Goal: Information Seeking & Learning: Learn about a topic

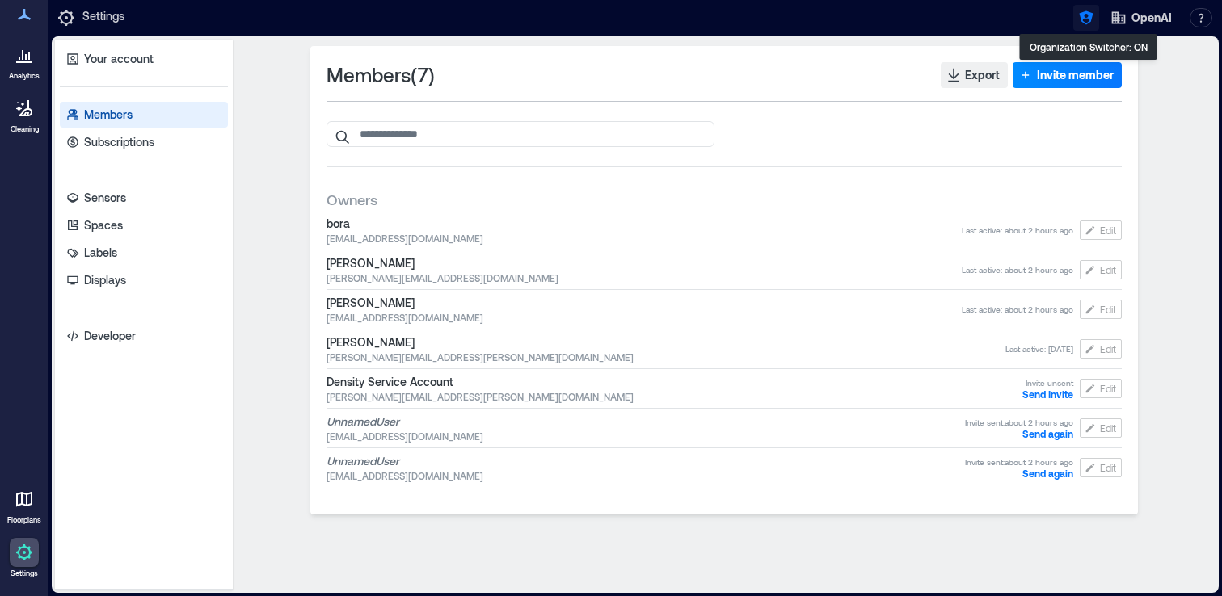
click at [1091, 15] on icon "button" at bounding box center [1086, 18] width 14 height 14
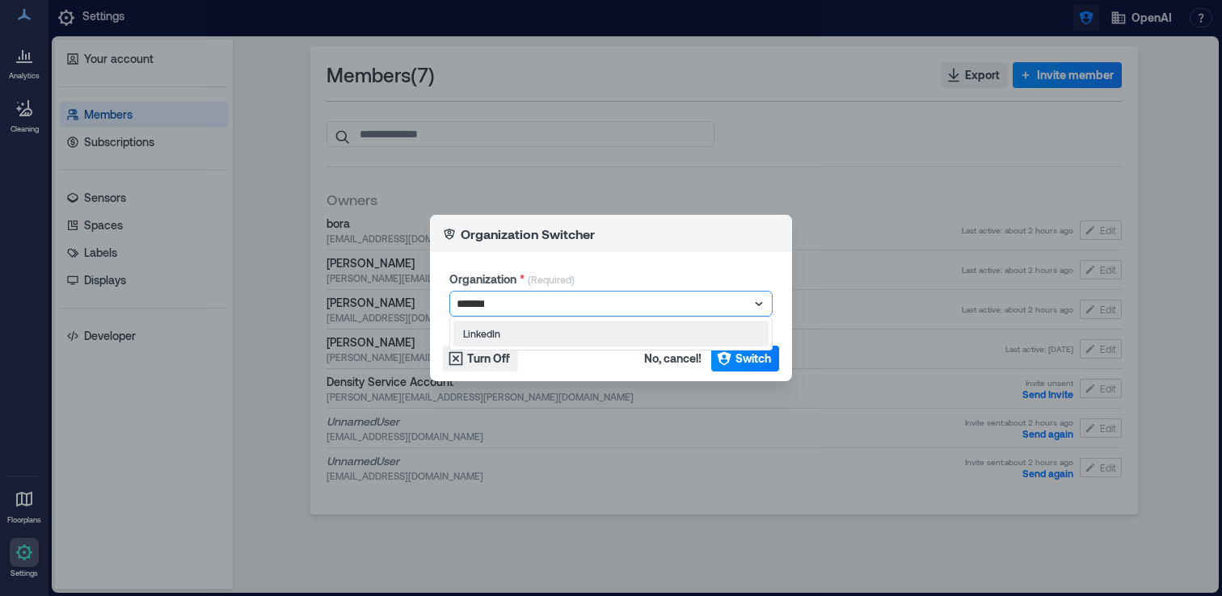
type input "********"
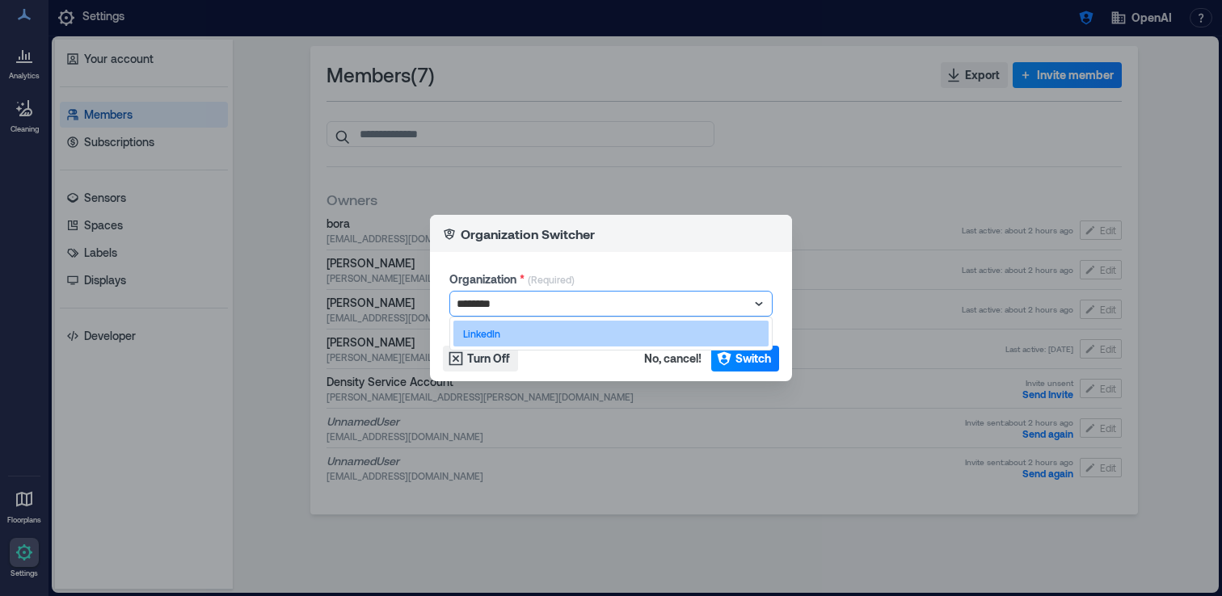
click at [755, 343] on div "LinkedIn" at bounding box center [610, 334] width 315 height 26
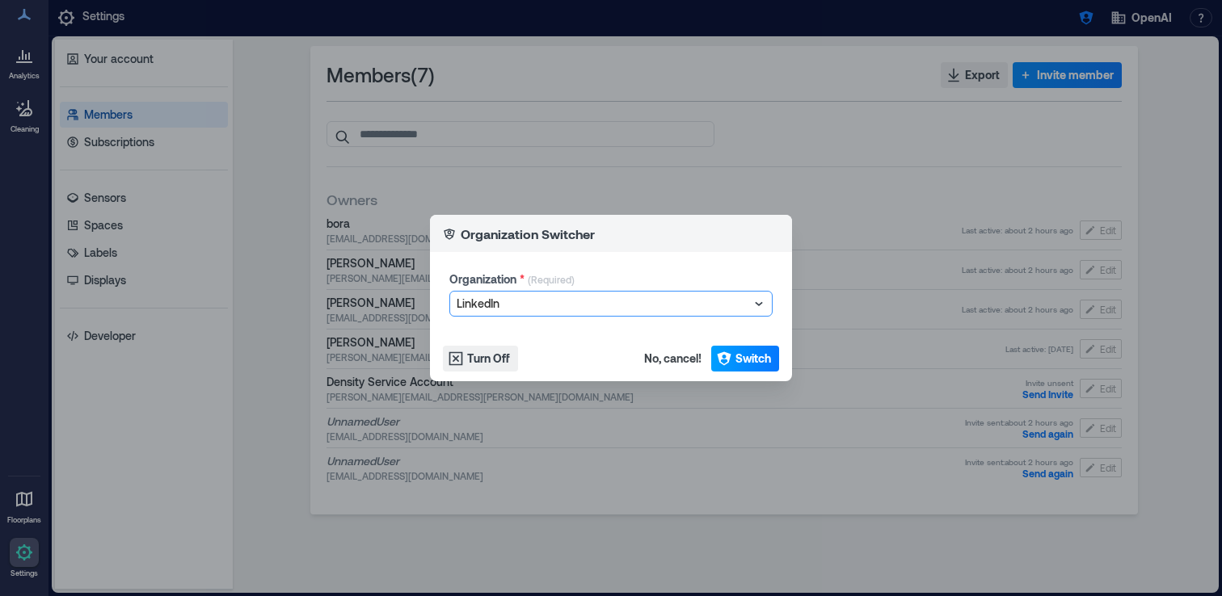
click at [755, 357] on span "Switch" at bounding box center [753, 359] width 36 height 16
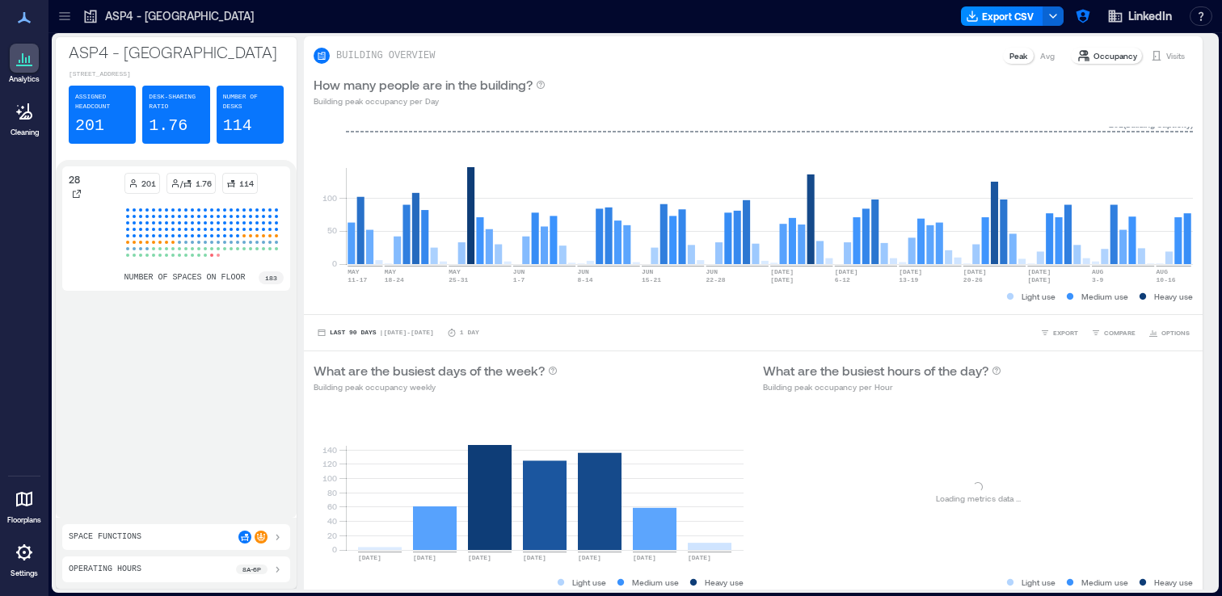
click at [66, 28] on div at bounding box center [65, 16] width 26 height 26
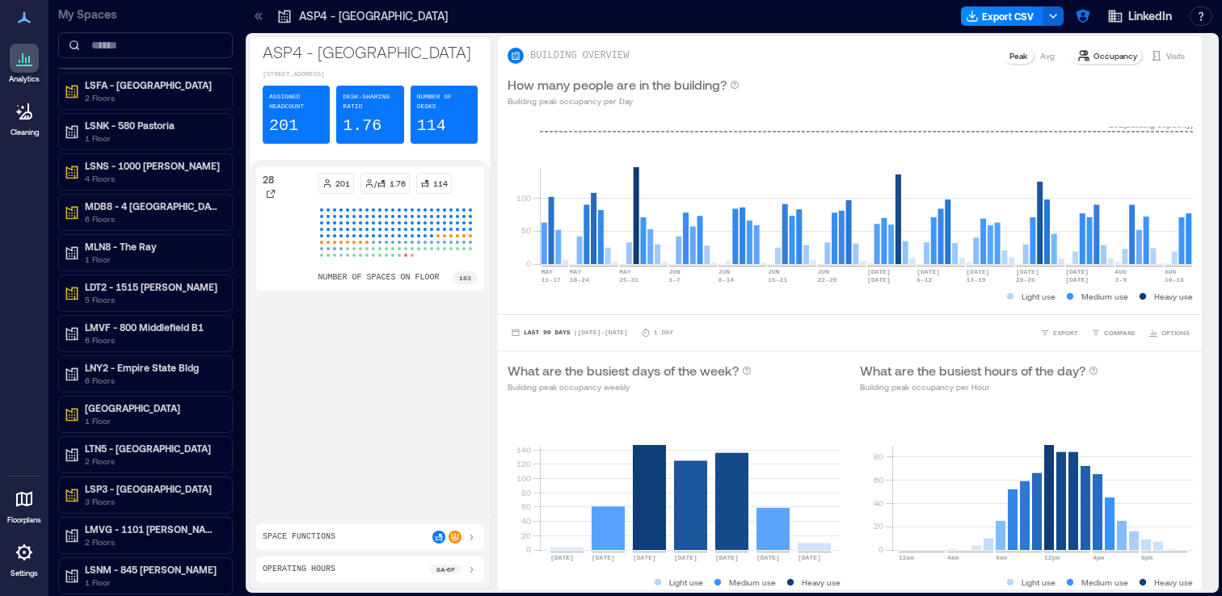
scroll to position [846, 0]
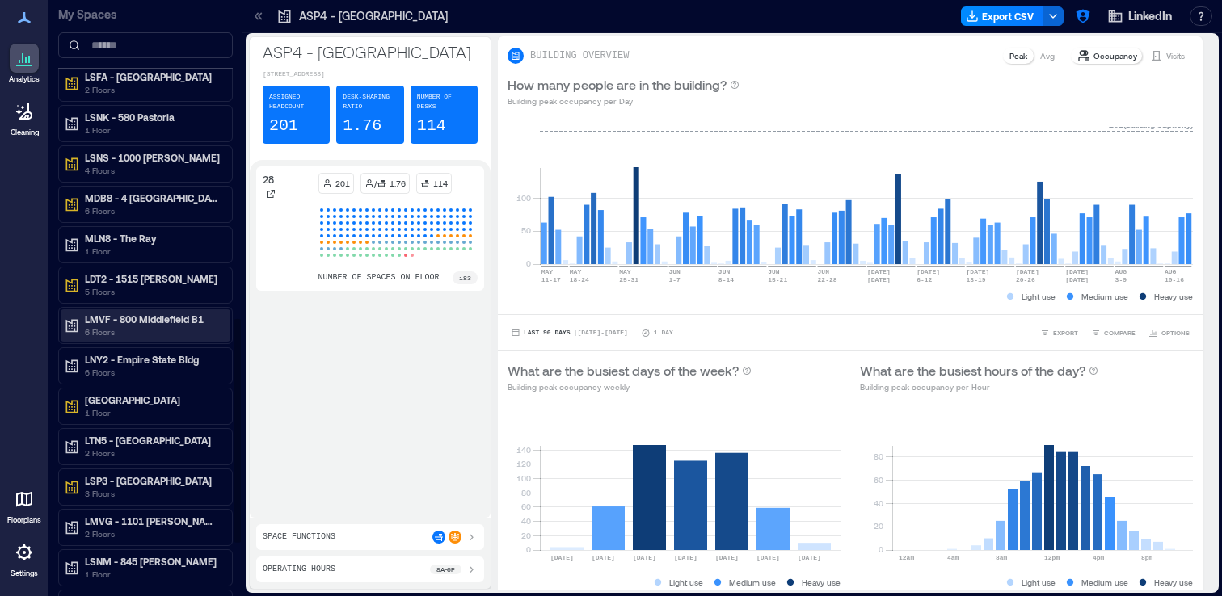
click at [170, 323] on p "LMVF - 800 Middlefield B1" at bounding box center [153, 319] width 136 height 13
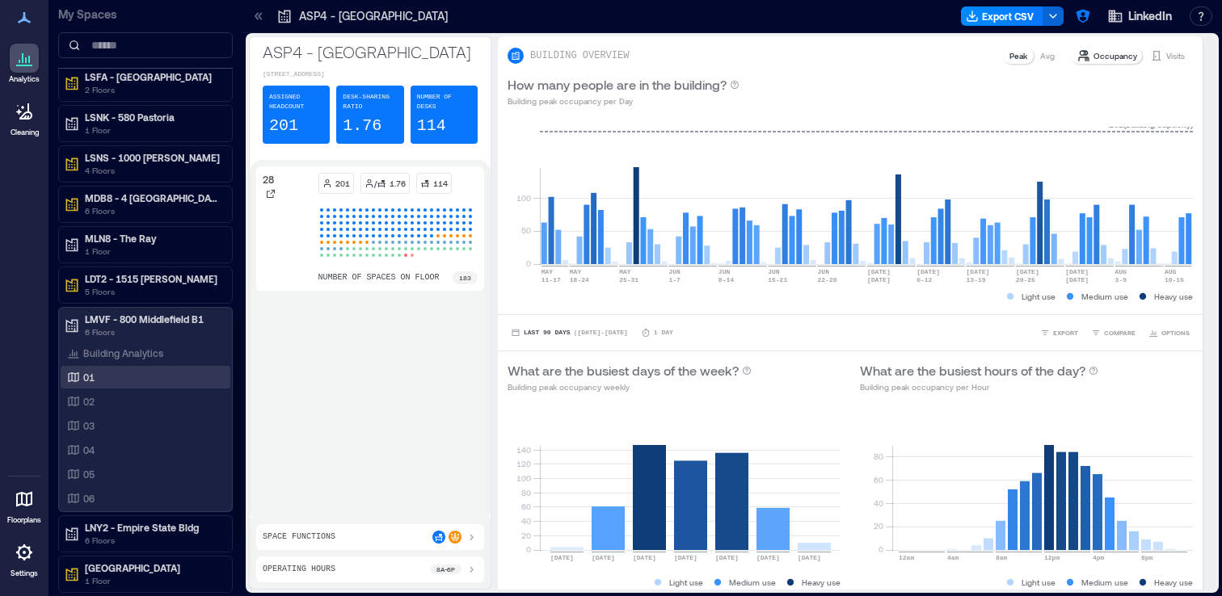
click at [141, 378] on div "01" at bounding box center [142, 377] width 157 height 16
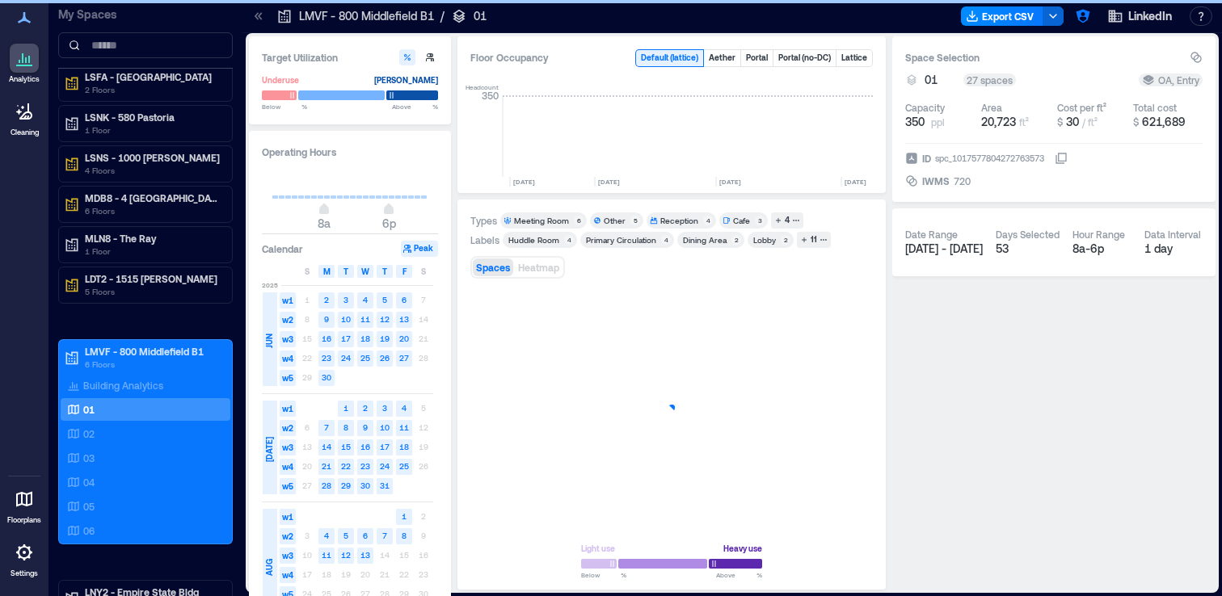
scroll to position [0, 4698]
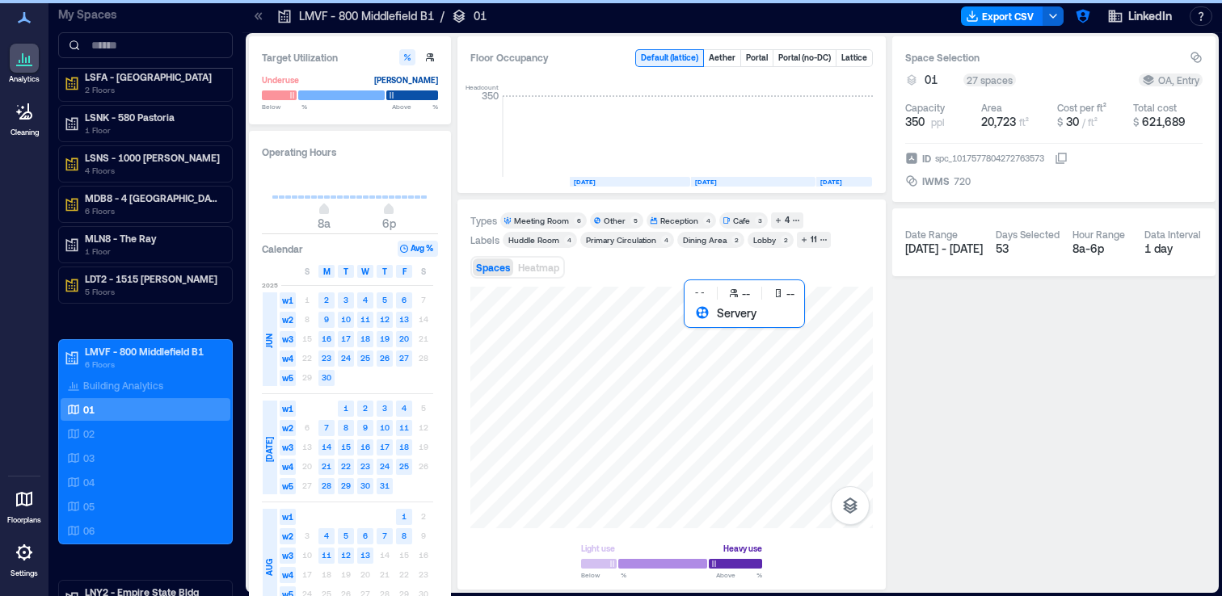
click at [718, 363] on div at bounding box center [671, 408] width 402 height 242
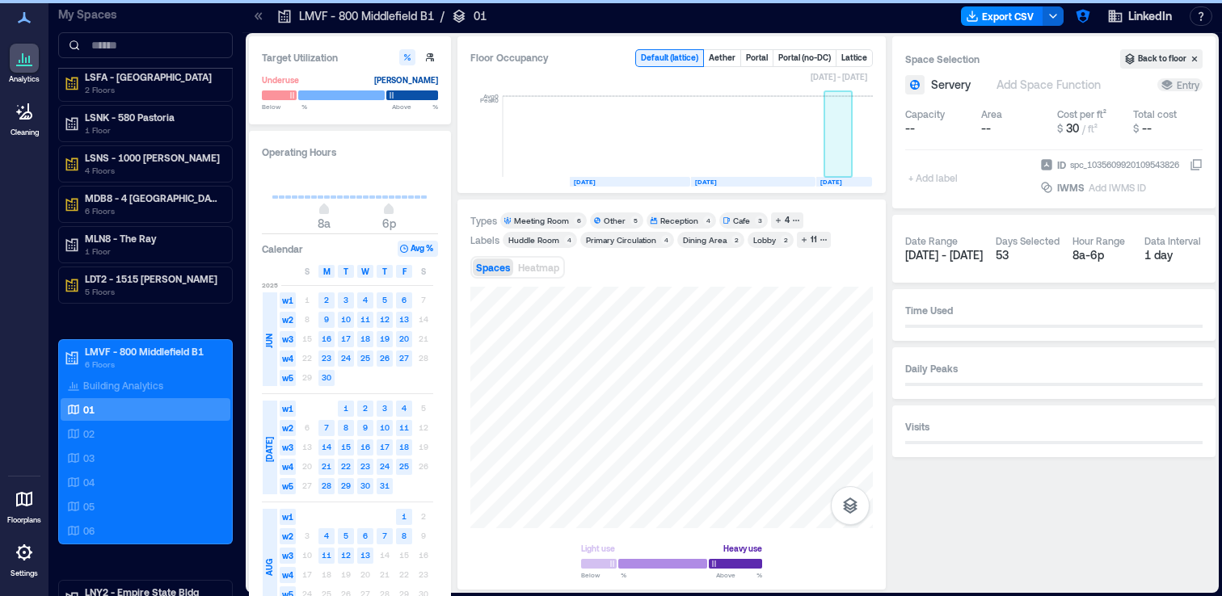
click at [847, 145] on rect at bounding box center [838, 136] width 28 height 81
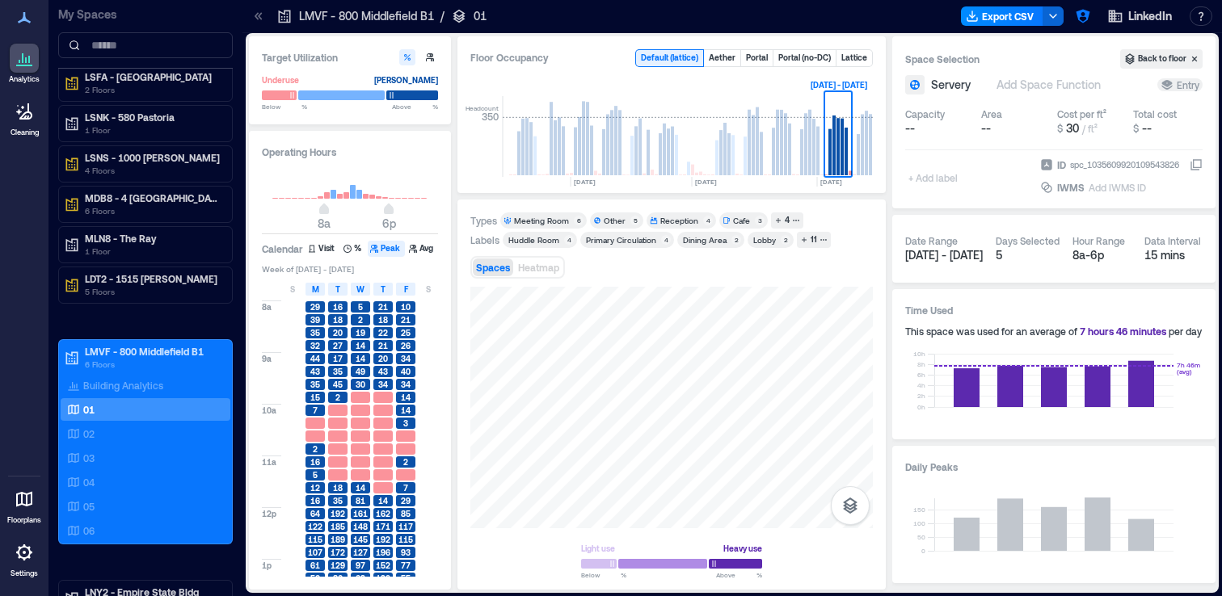
click at [534, 221] on div "Meeting Room" at bounding box center [541, 220] width 55 height 11
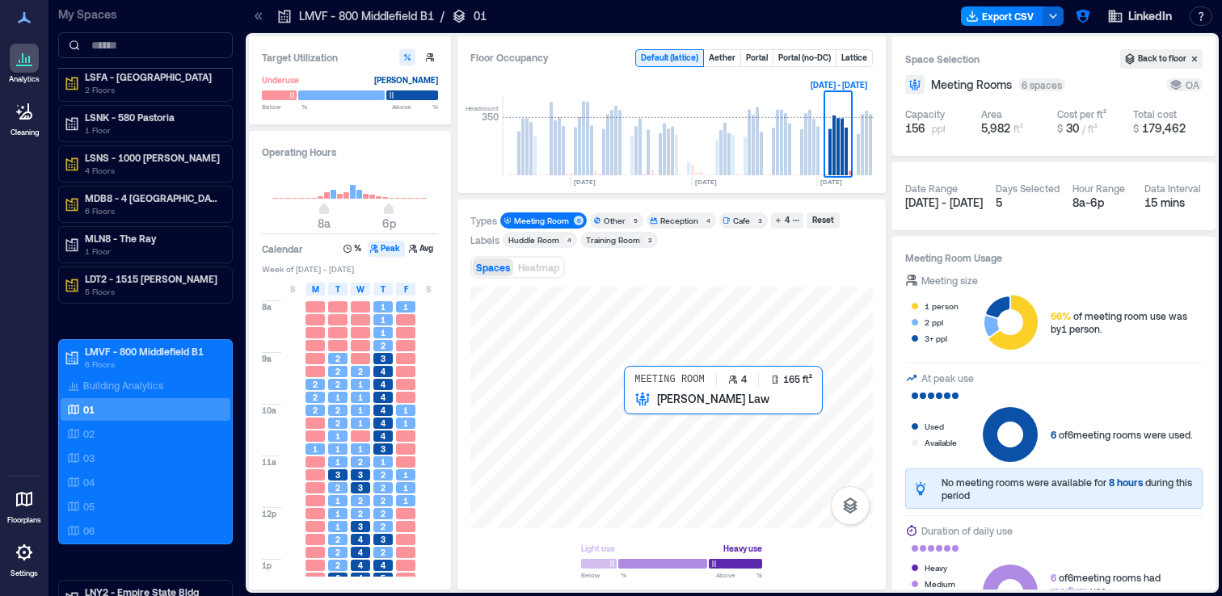
click at [631, 402] on div at bounding box center [671, 408] width 402 height 242
